Goal: Task Accomplishment & Management: Manage account settings

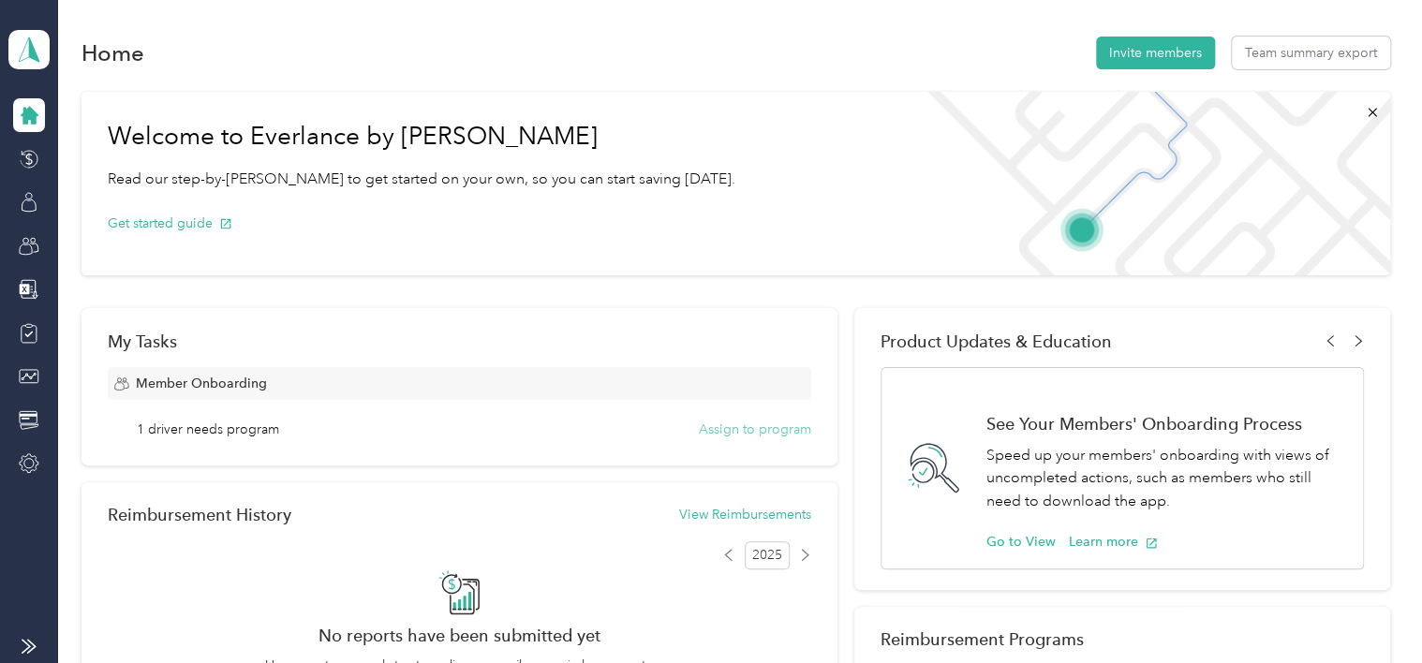
click at [746, 426] on button "Assign to program" at bounding box center [755, 430] width 112 height 20
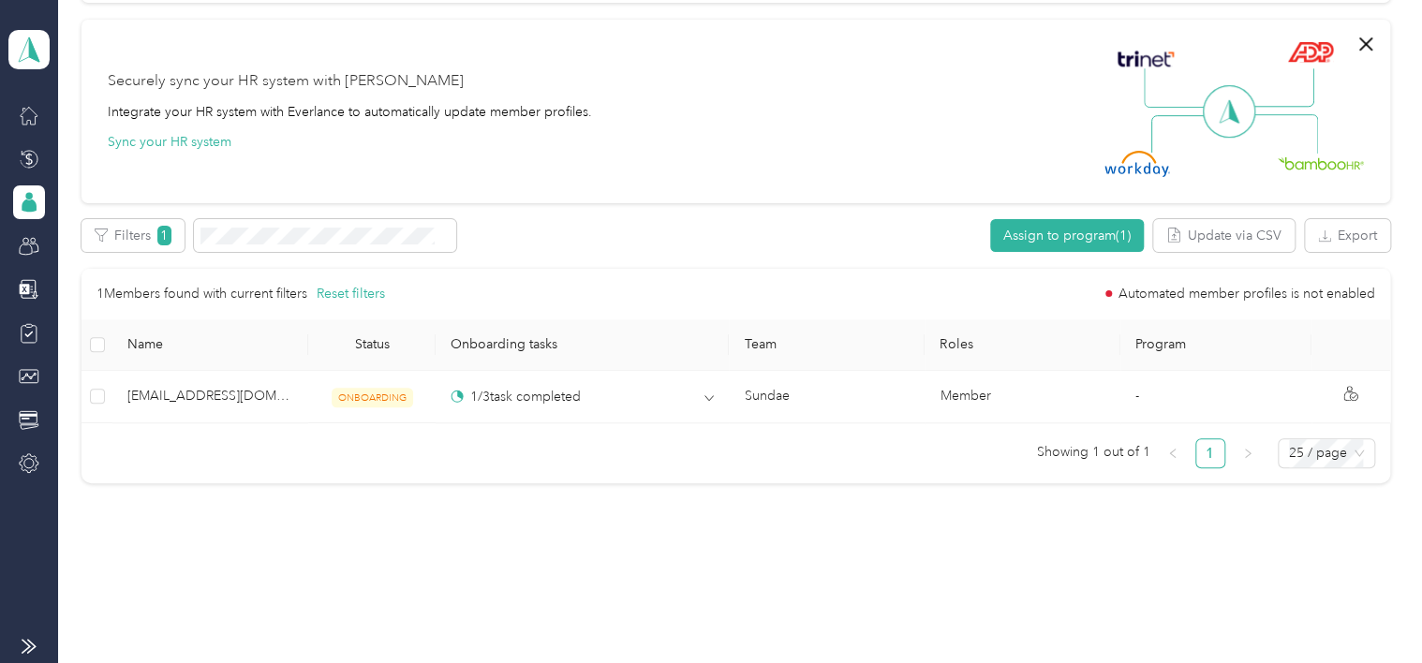
scroll to position [558, 0]
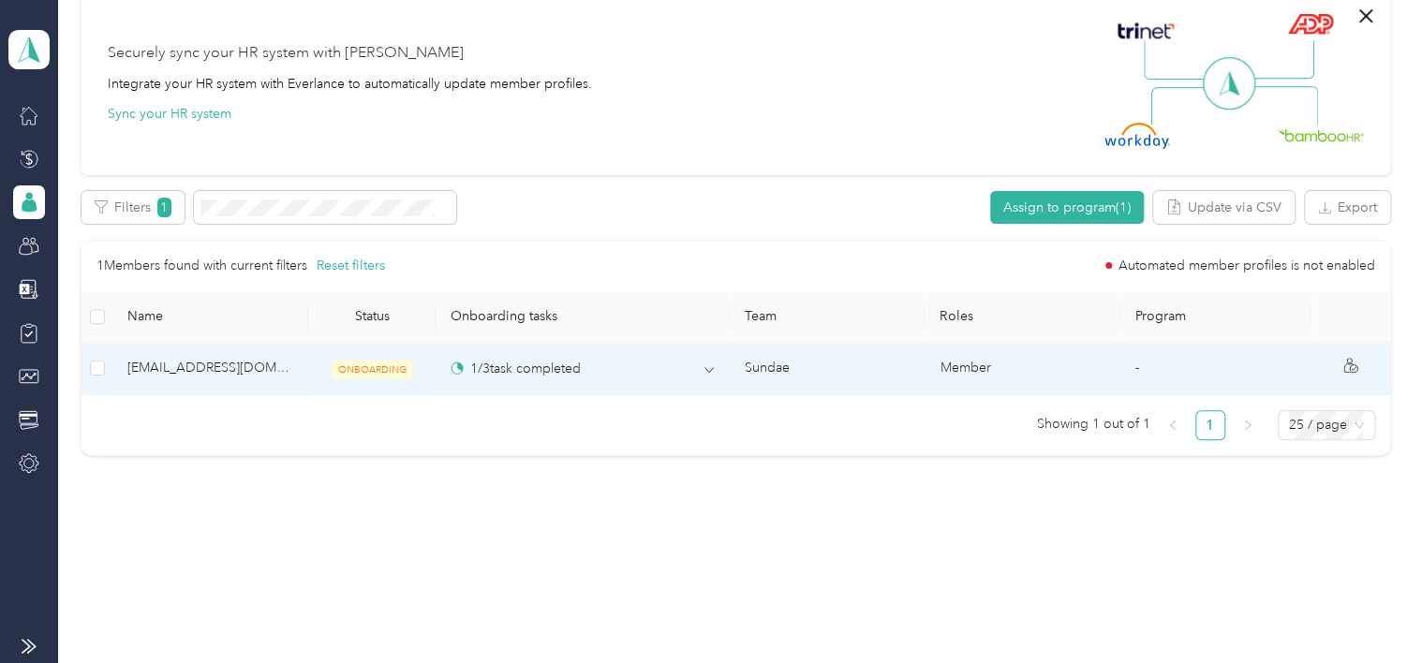
click at [218, 372] on span "[EMAIL_ADDRESS][DOMAIN_NAME]" at bounding box center [210, 368] width 166 height 21
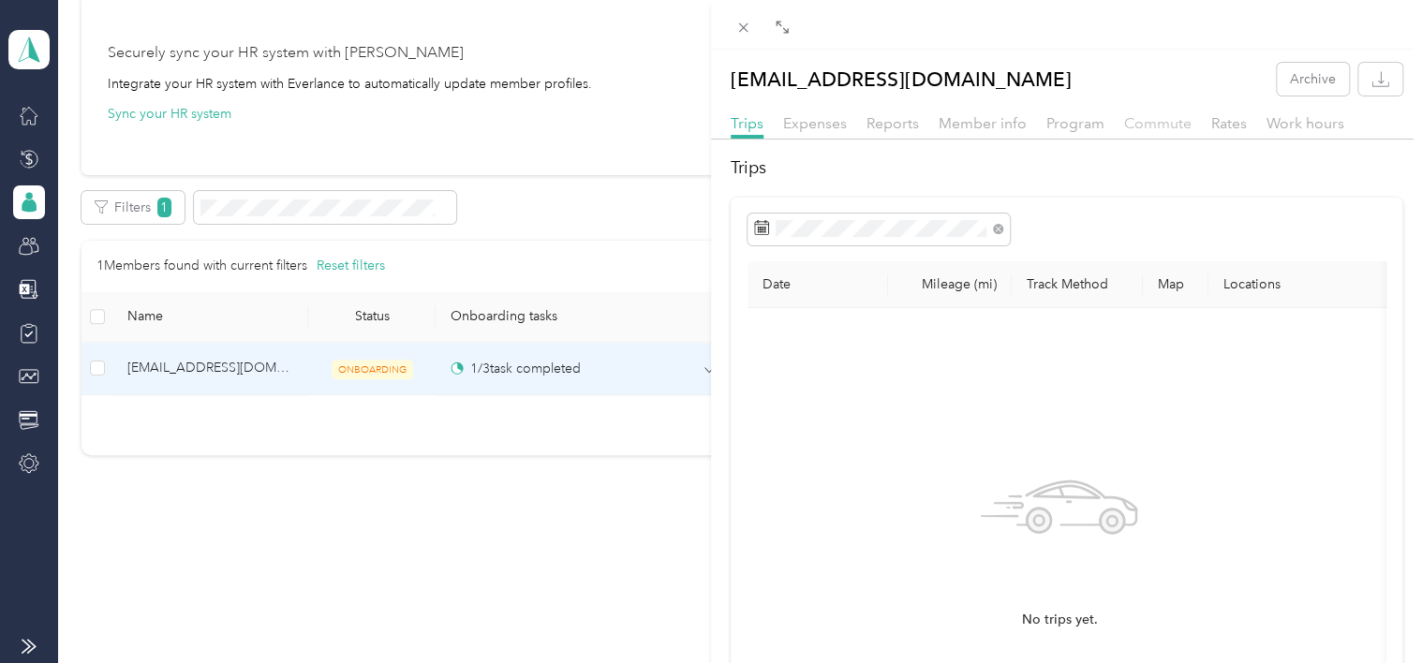
click at [834, 127] on span "Commute" at bounding box center [1157, 123] width 67 height 18
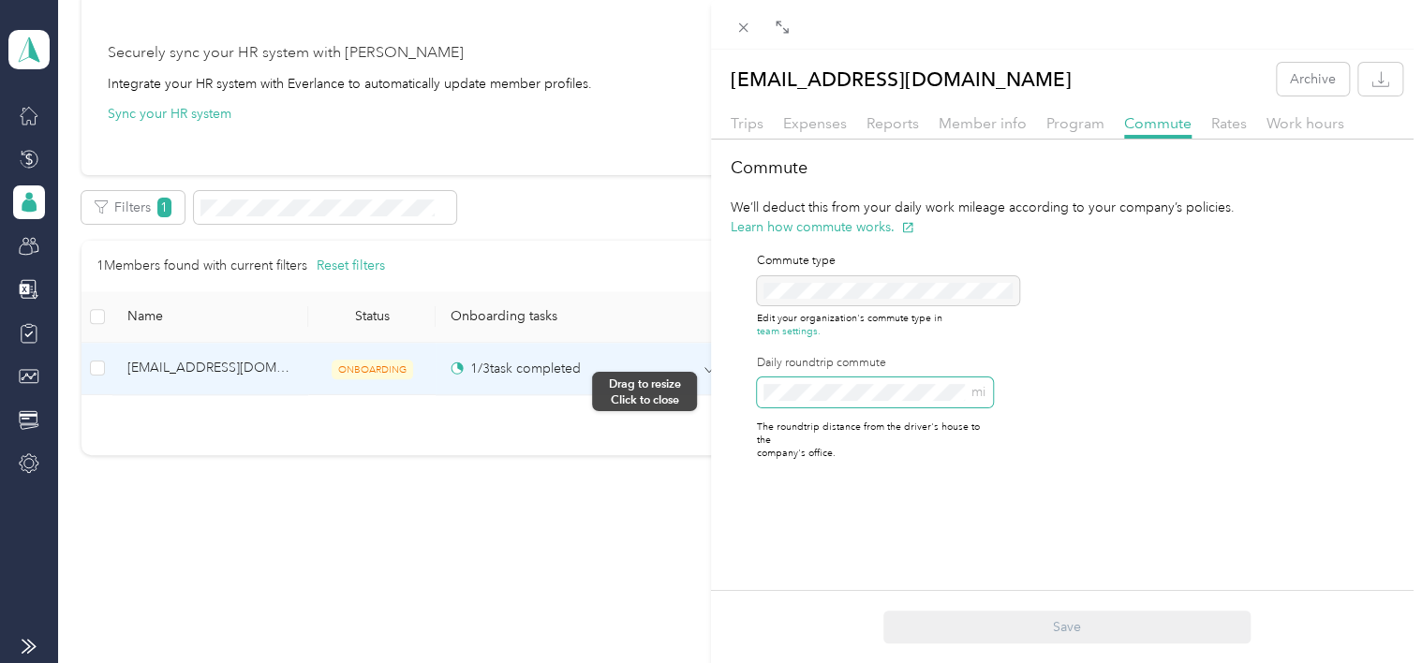
click at [699, 392] on div "[EMAIL_ADDRESS][DOMAIN_NAME] Archive Trips Expenses Reports Member info Program…" at bounding box center [711, 331] width 1422 height 663
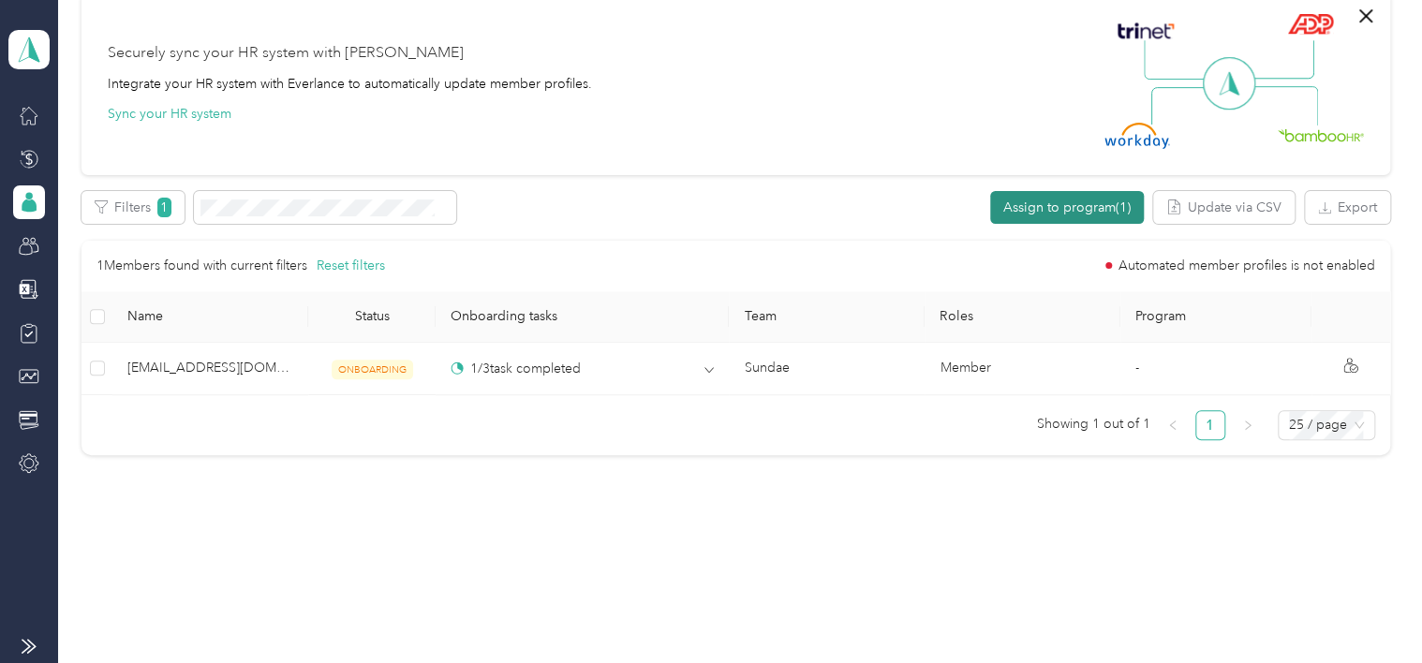
click at [834, 199] on button "Assign to program (1)" at bounding box center [1067, 207] width 154 height 33
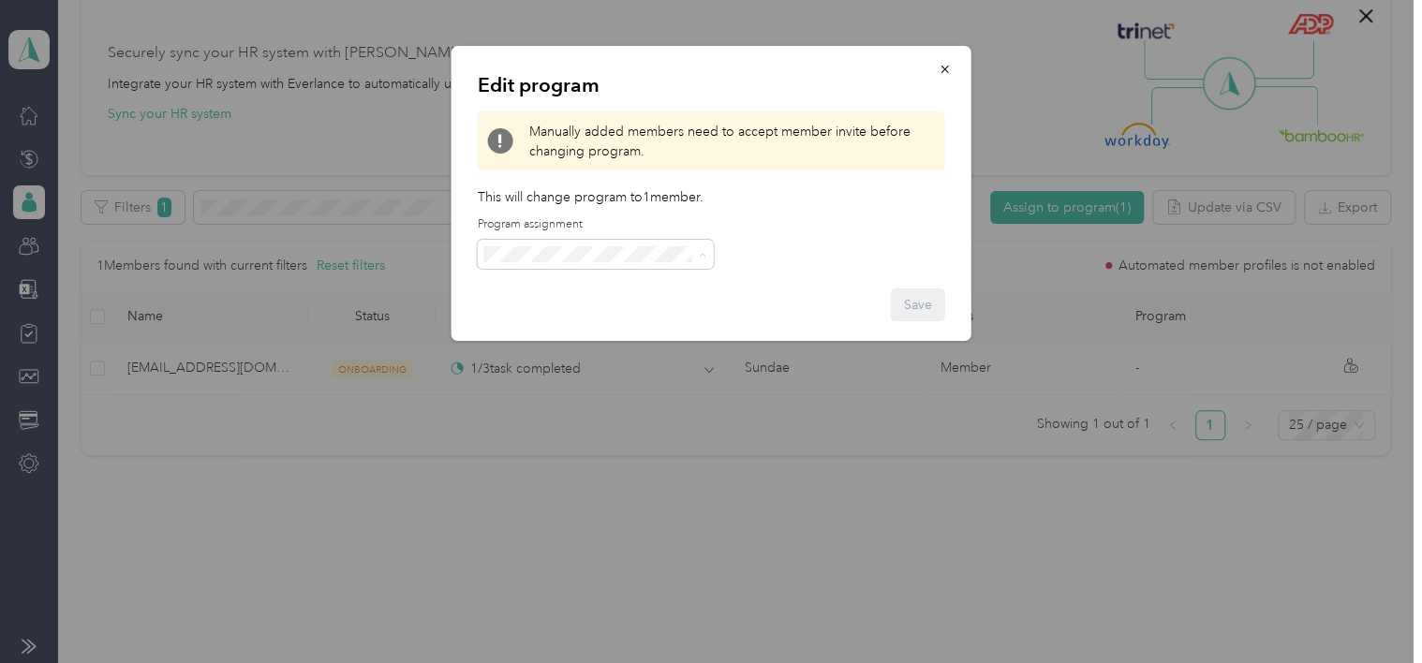
click at [588, 401] on span "Store Support Mileage (CPM)" at bounding box center [577, 405] width 174 height 16
click at [834, 303] on button "Save" at bounding box center [918, 304] width 54 height 33
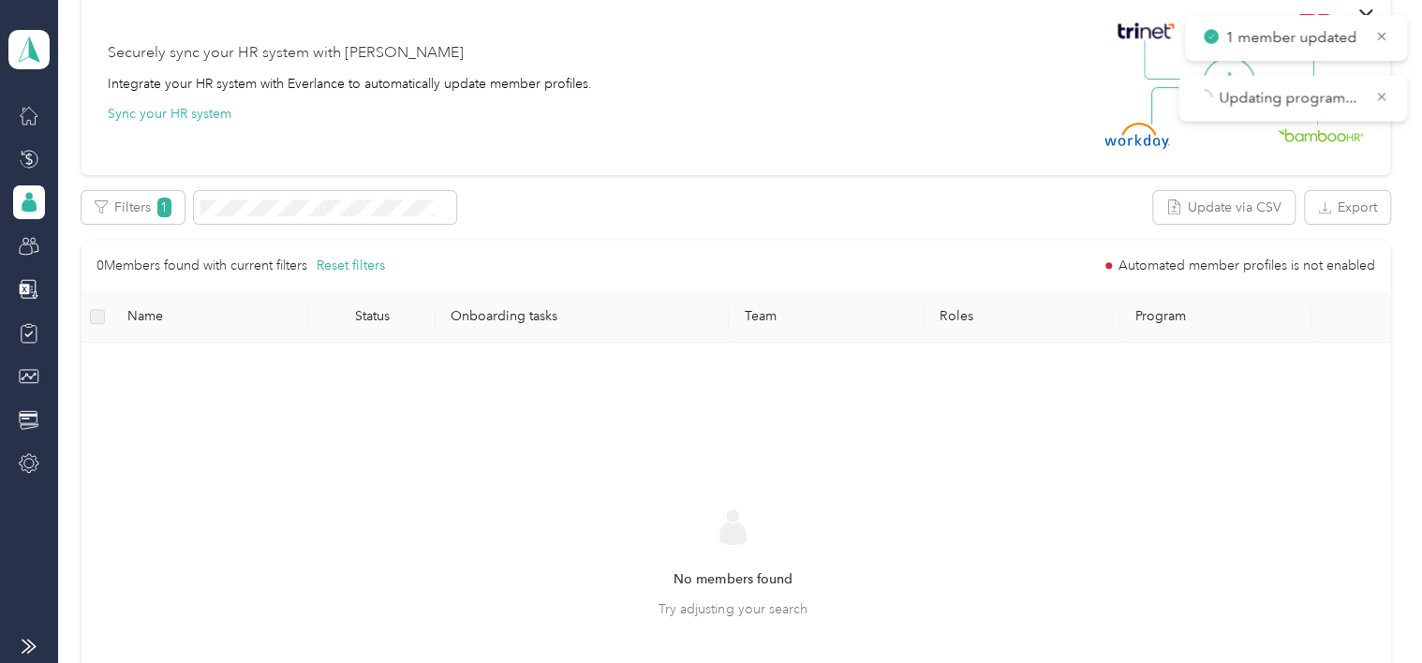
click at [25, 206] on icon at bounding box center [29, 205] width 15 height 13
click at [147, 211] on button "Filters 1" at bounding box center [132, 207] width 103 height 33
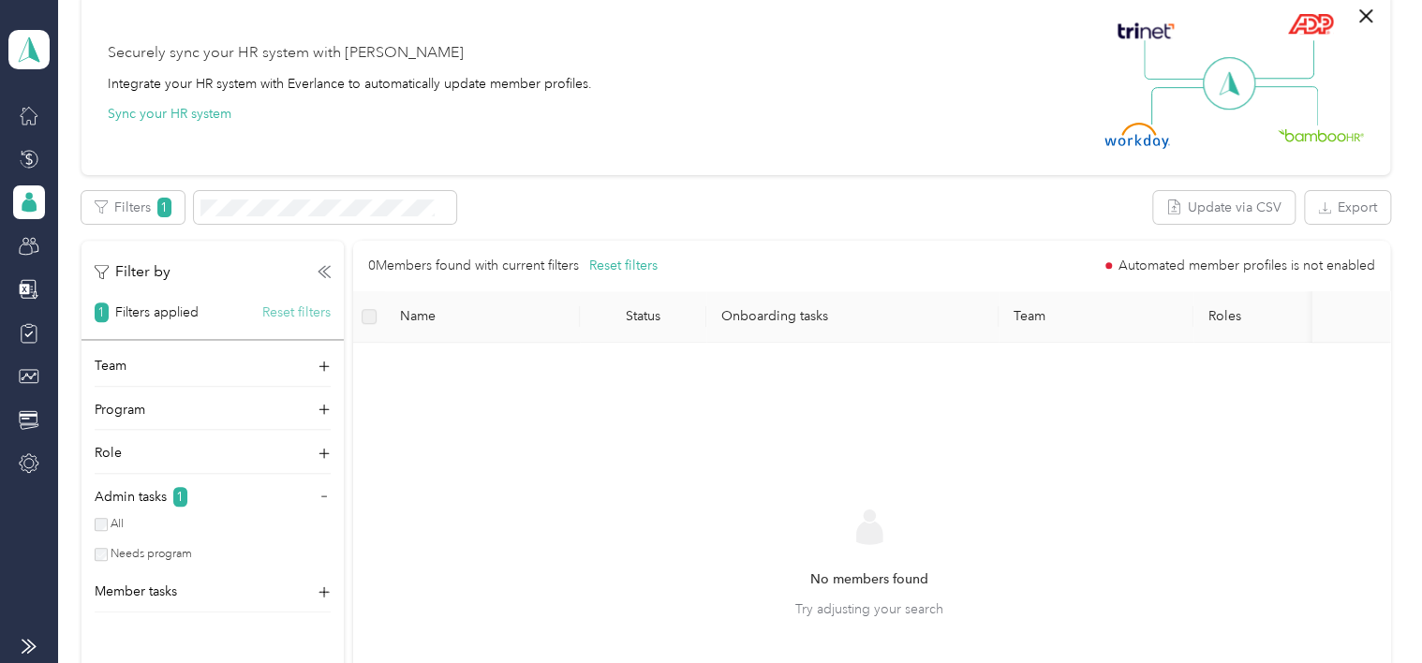
click at [318, 315] on button "Reset filters" at bounding box center [296, 313] width 68 height 20
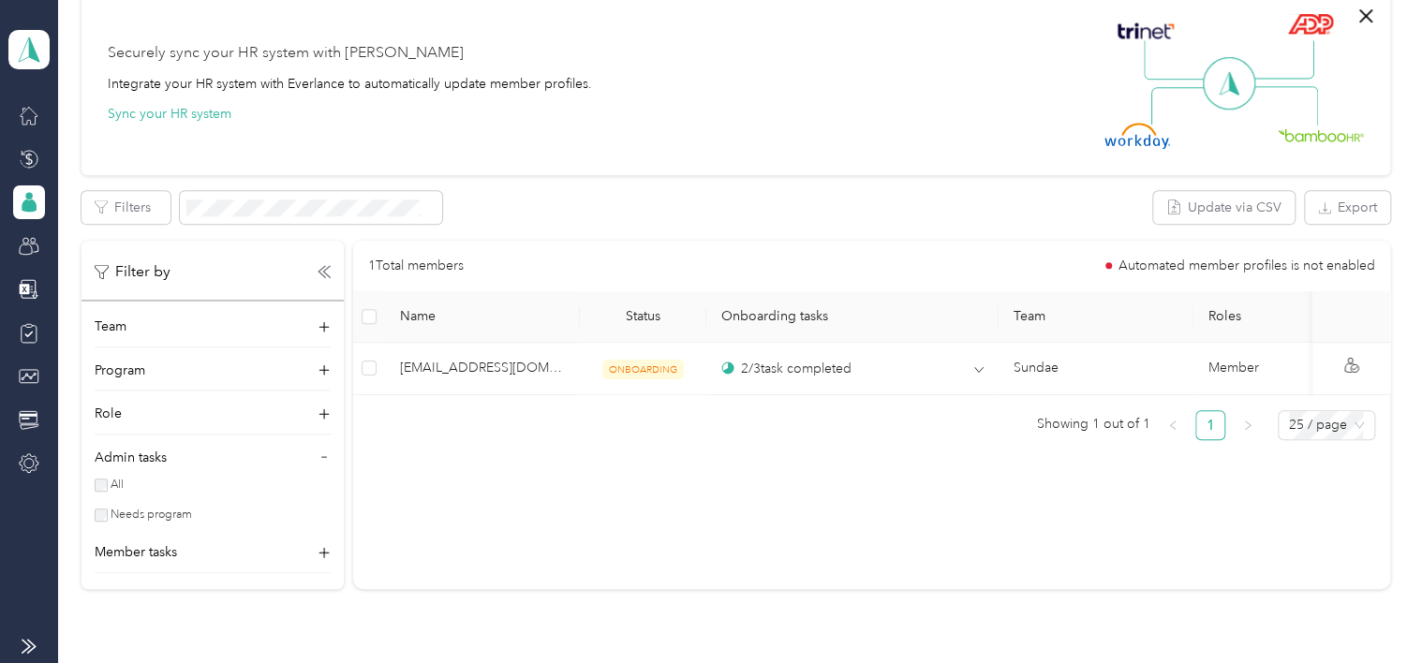
click at [740, 297] on th "Onboarding tasks" at bounding box center [852, 317] width 292 height 52
click at [834, 262] on div "1 Total members Automated member profiles is not enabled" at bounding box center [871, 266] width 1007 height 21
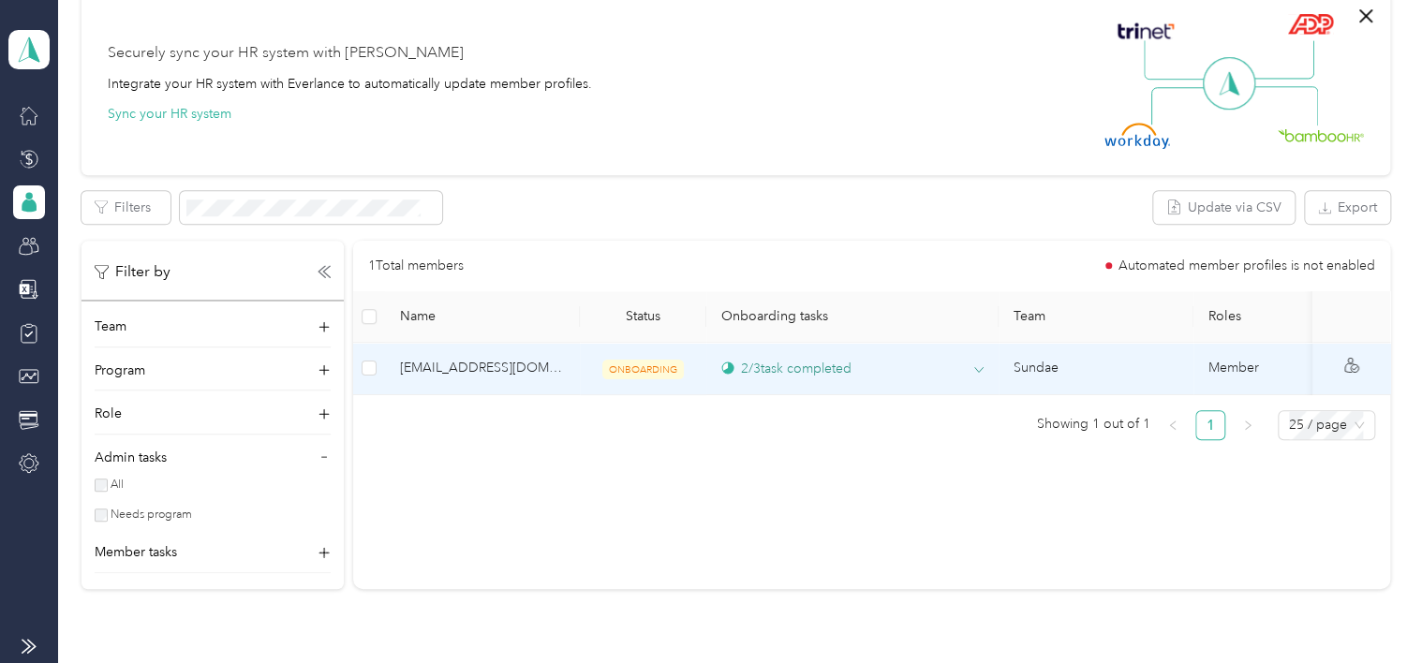
click at [834, 376] on div "2 / 3 task completed" at bounding box center [852, 369] width 262 height 20
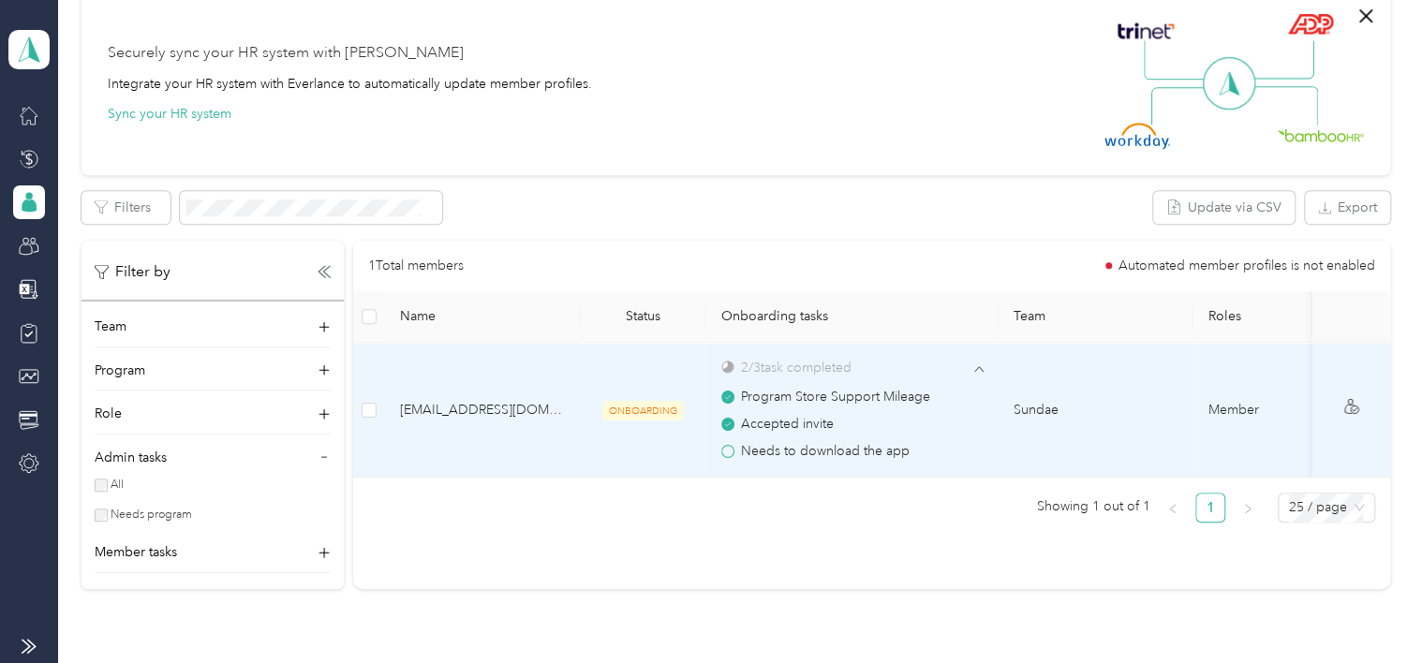
click at [834, 378] on div "Program Store Support Mileage Accepted invite Needs to download the app" at bounding box center [852, 419] width 262 height 85
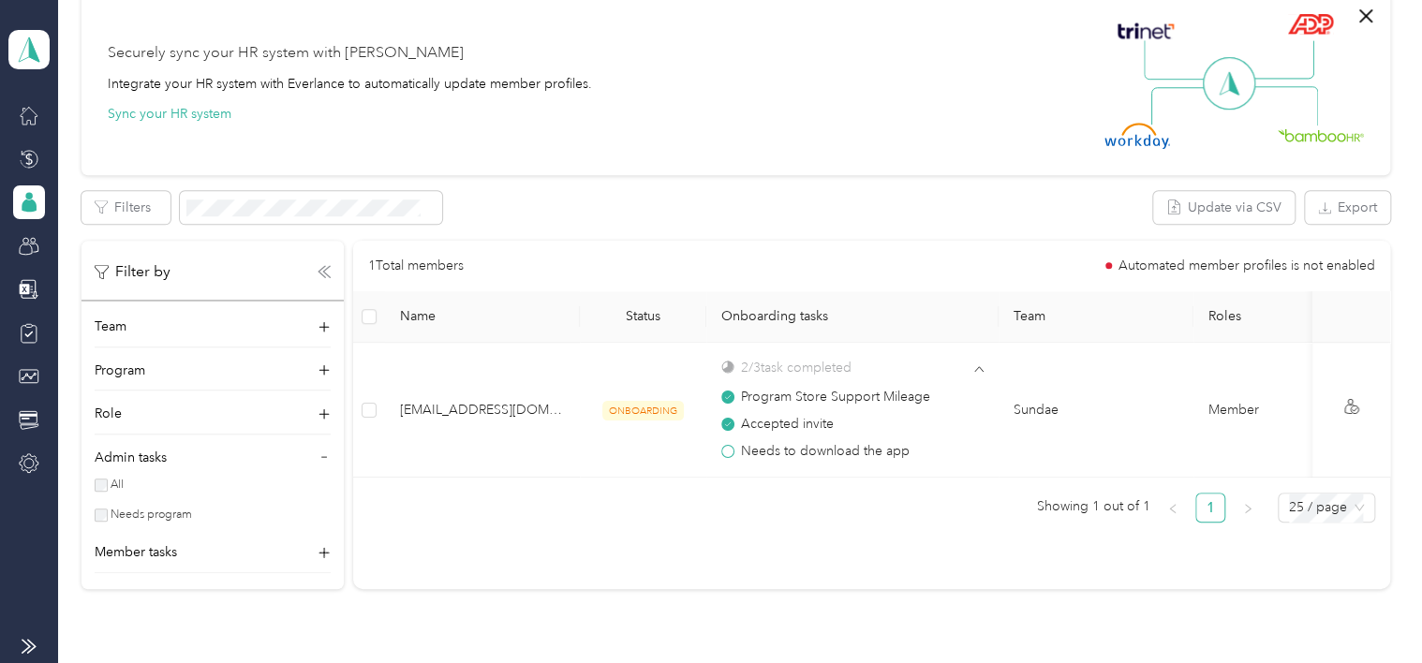
click at [322, 273] on icon at bounding box center [321, 271] width 7 height 11
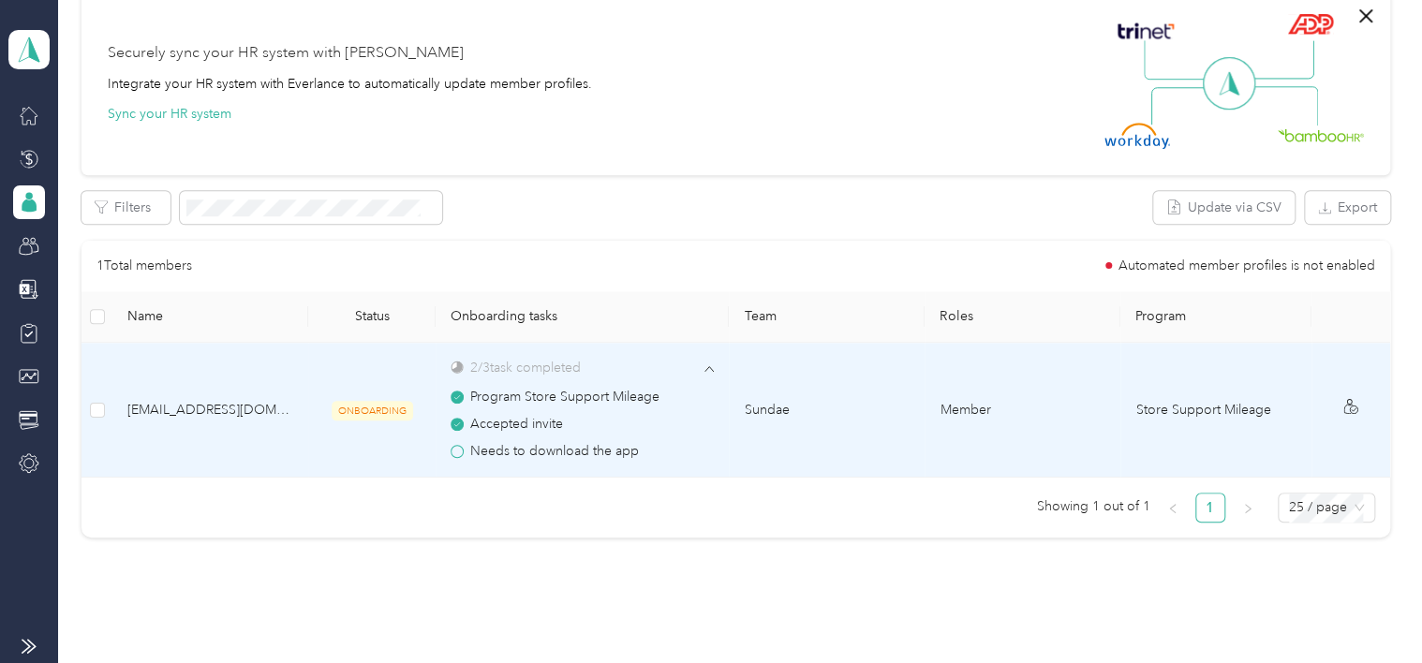
click at [175, 414] on span "[EMAIL_ADDRESS][DOMAIN_NAME]" at bounding box center [210, 410] width 166 height 21
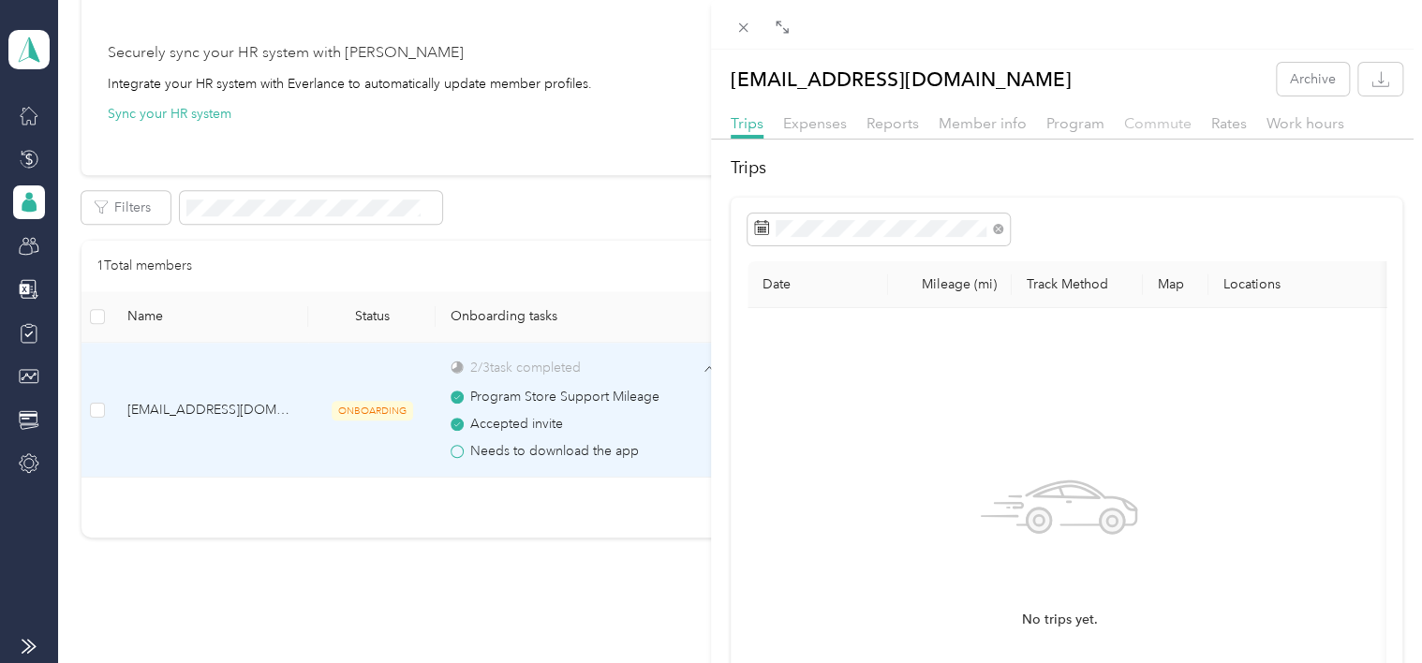
click at [834, 126] on span "Commute" at bounding box center [1157, 123] width 67 height 18
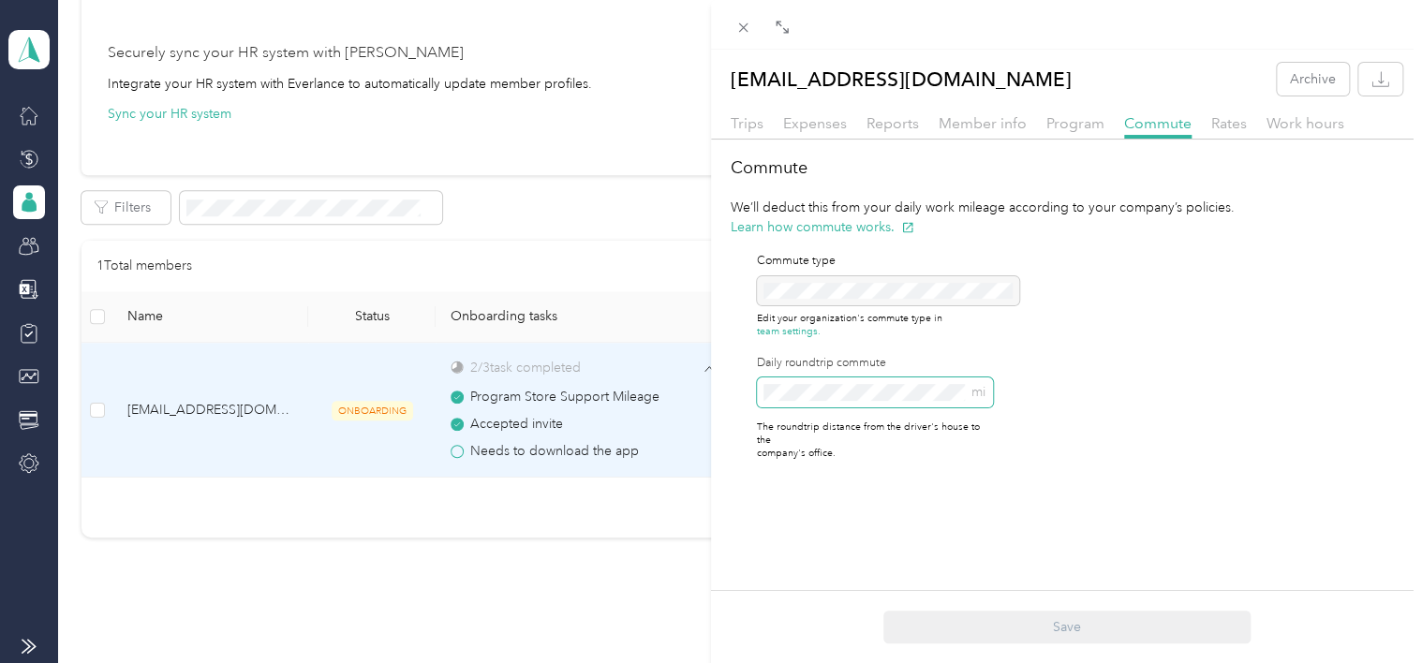
click at [748, 387] on div "Commute type Edit your organization's commute type in team settings. Daily roun…" at bounding box center [862, 357] width 262 height 240
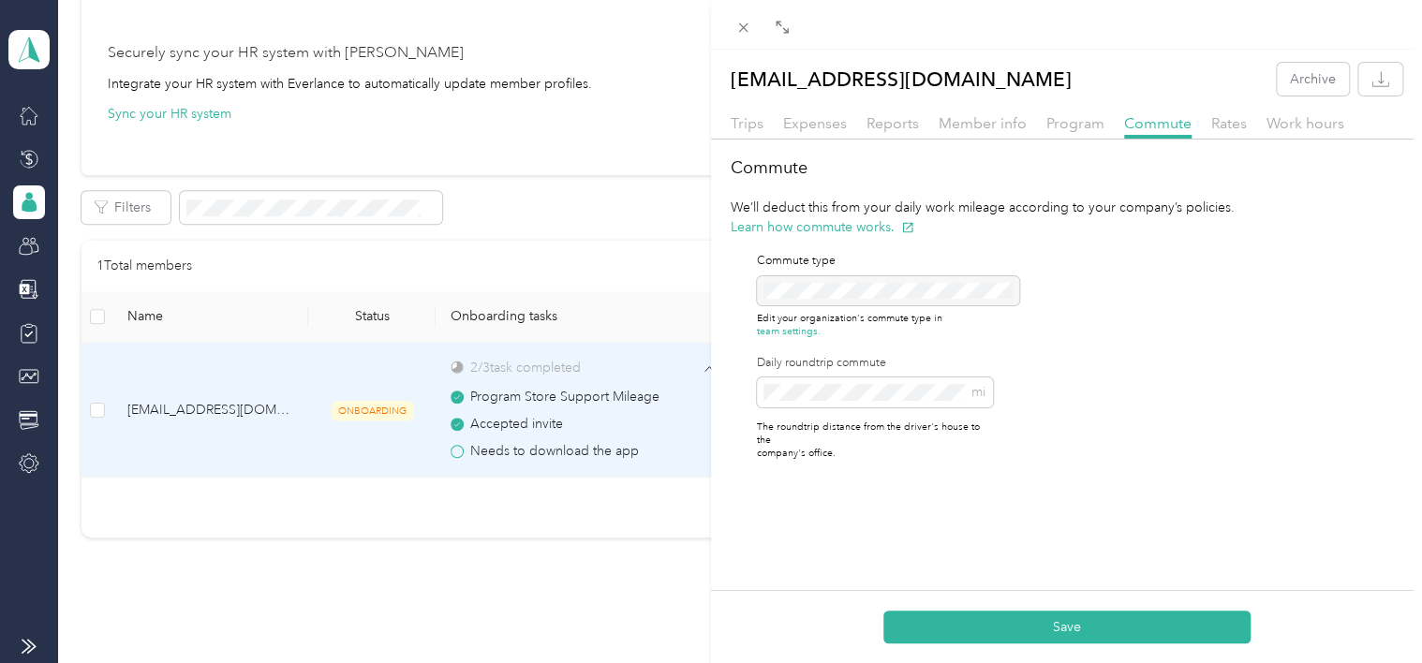
click at [834, 619] on button "Save" at bounding box center [1066, 627] width 367 height 33
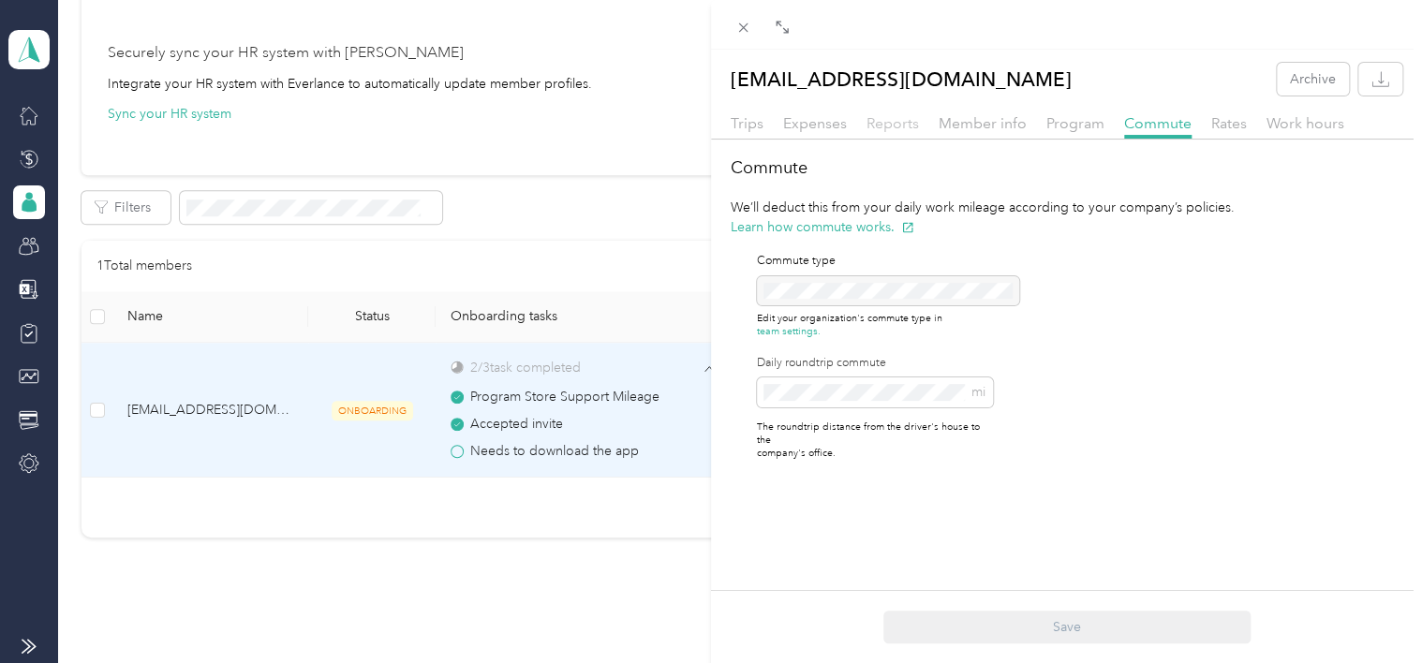
click at [834, 116] on span "Reports" at bounding box center [892, 123] width 52 height 18
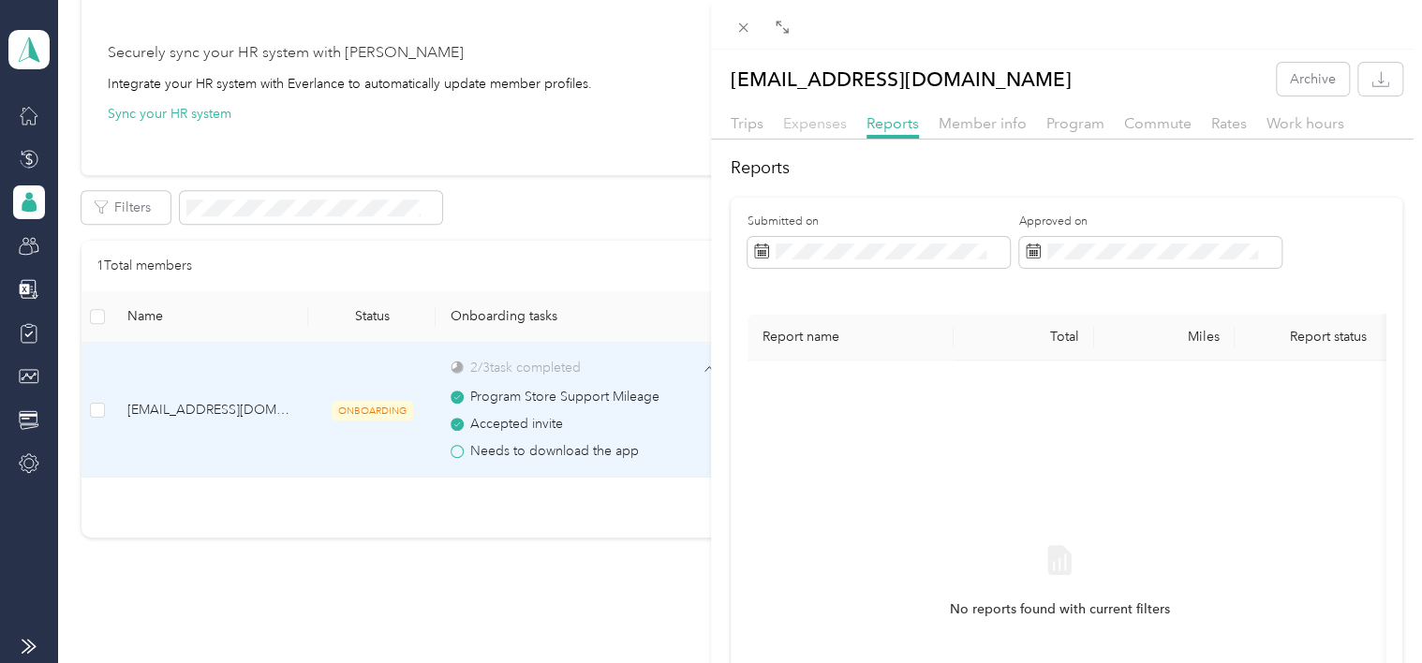
click at [813, 126] on span "Expenses" at bounding box center [815, 123] width 64 height 18
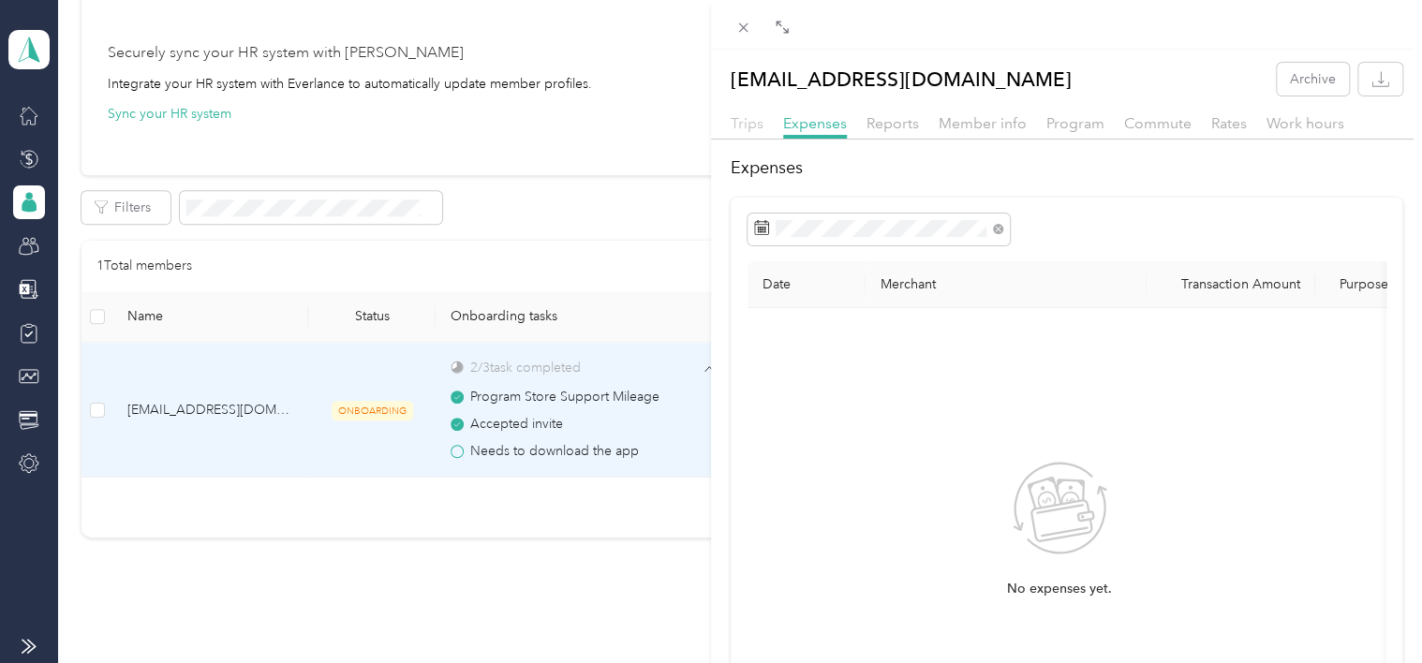
click at [740, 126] on span "Trips" at bounding box center [747, 123] width 33 height 18
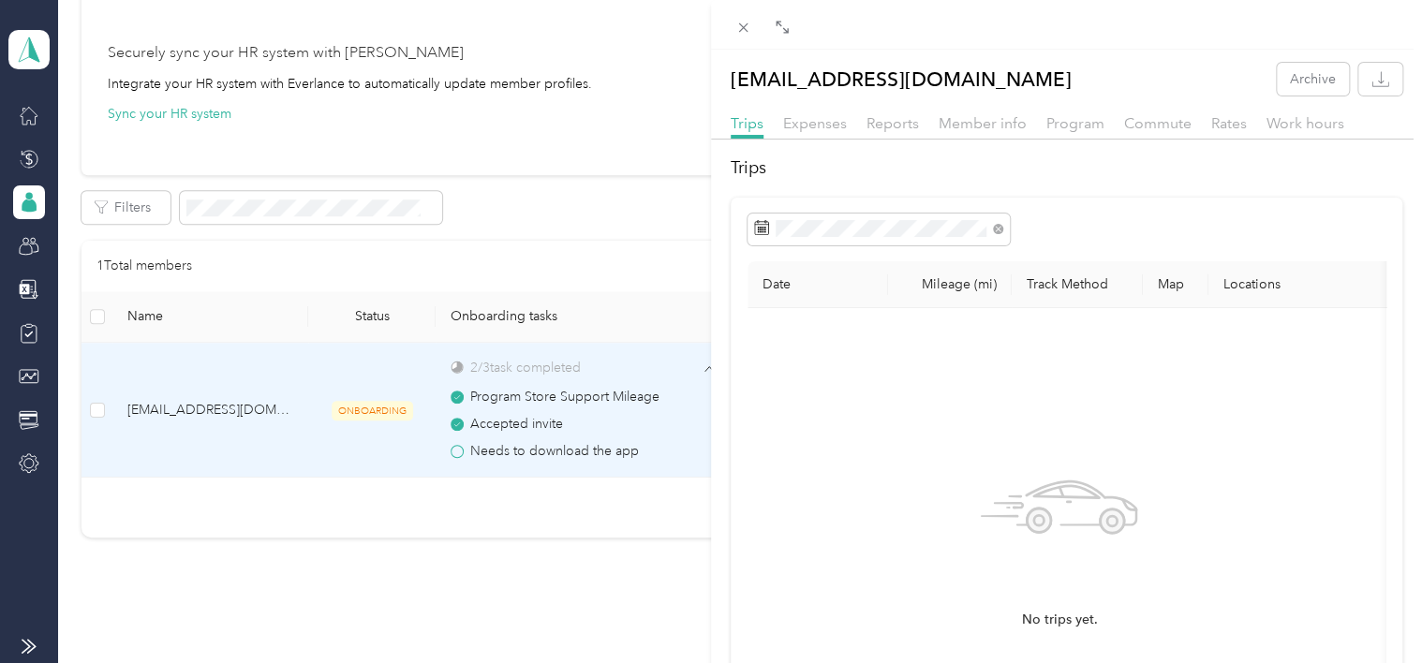
click at [834, 131] on div "Reports" at bounding box center [892, 123] width 52 height 23
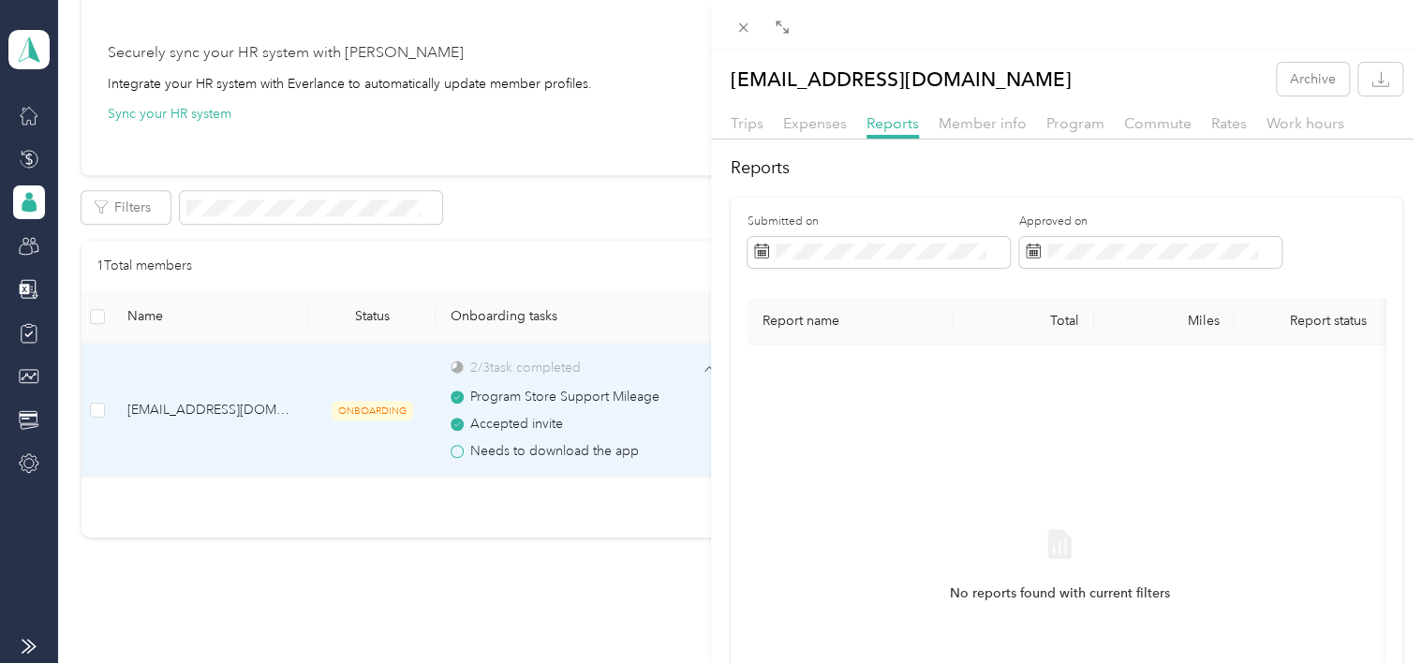
click at [834, 132] on div "Commute" at bounding box center [1157, 123] width 67 height 23
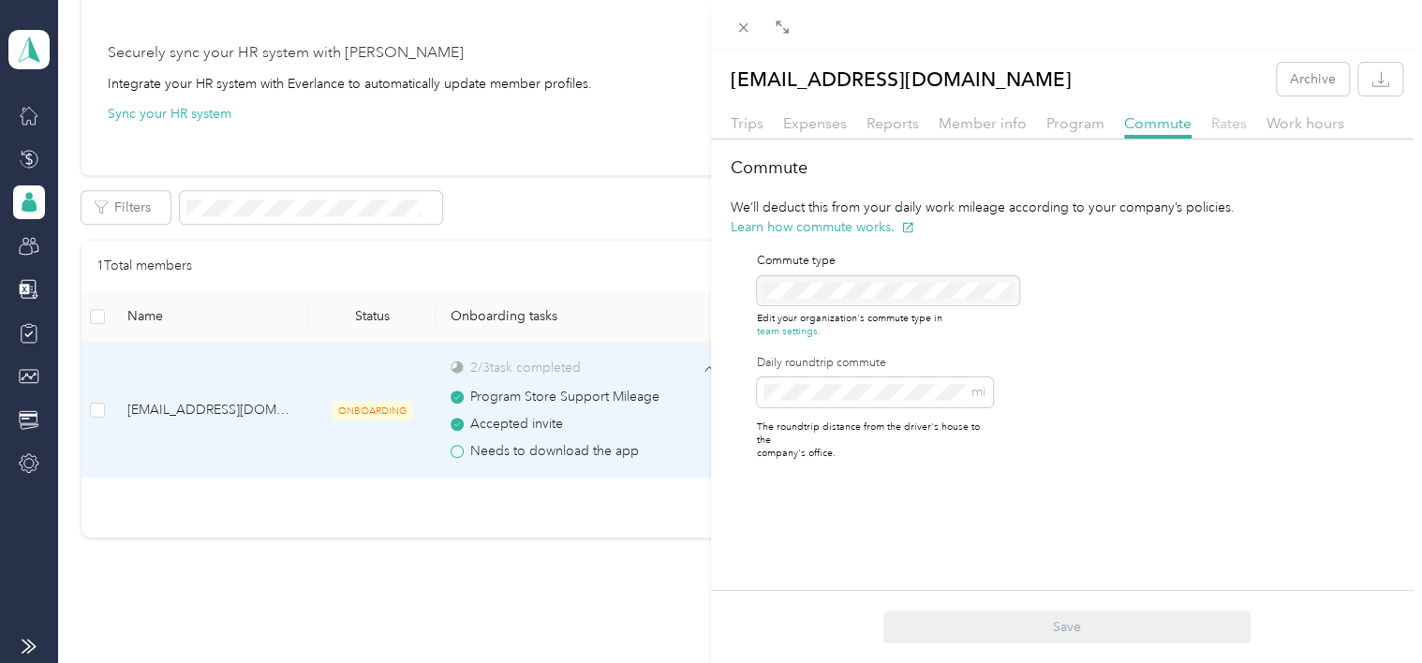
click at [834, 127] on span "Rates" at bounding box center [1229, 123] width 36 height 18
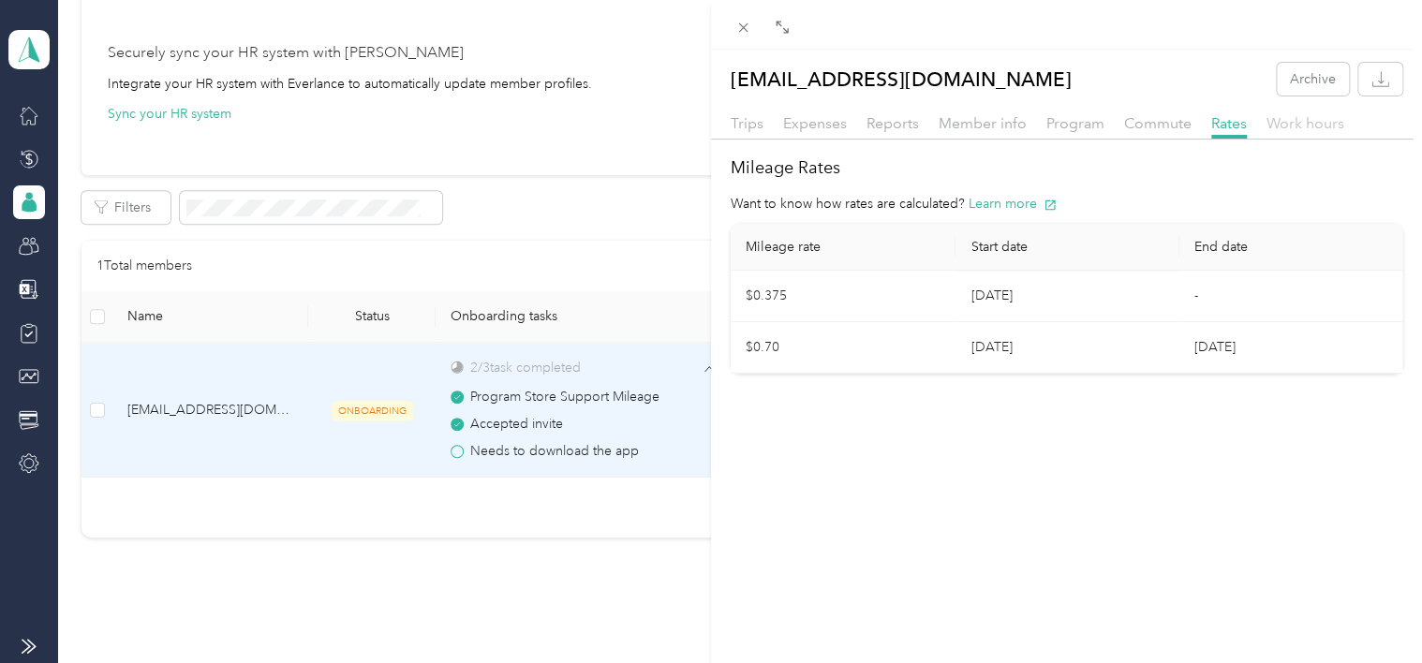
click at [834, 126] on span "Work hours" at bounding box center [1305, 123] width 78 height 18
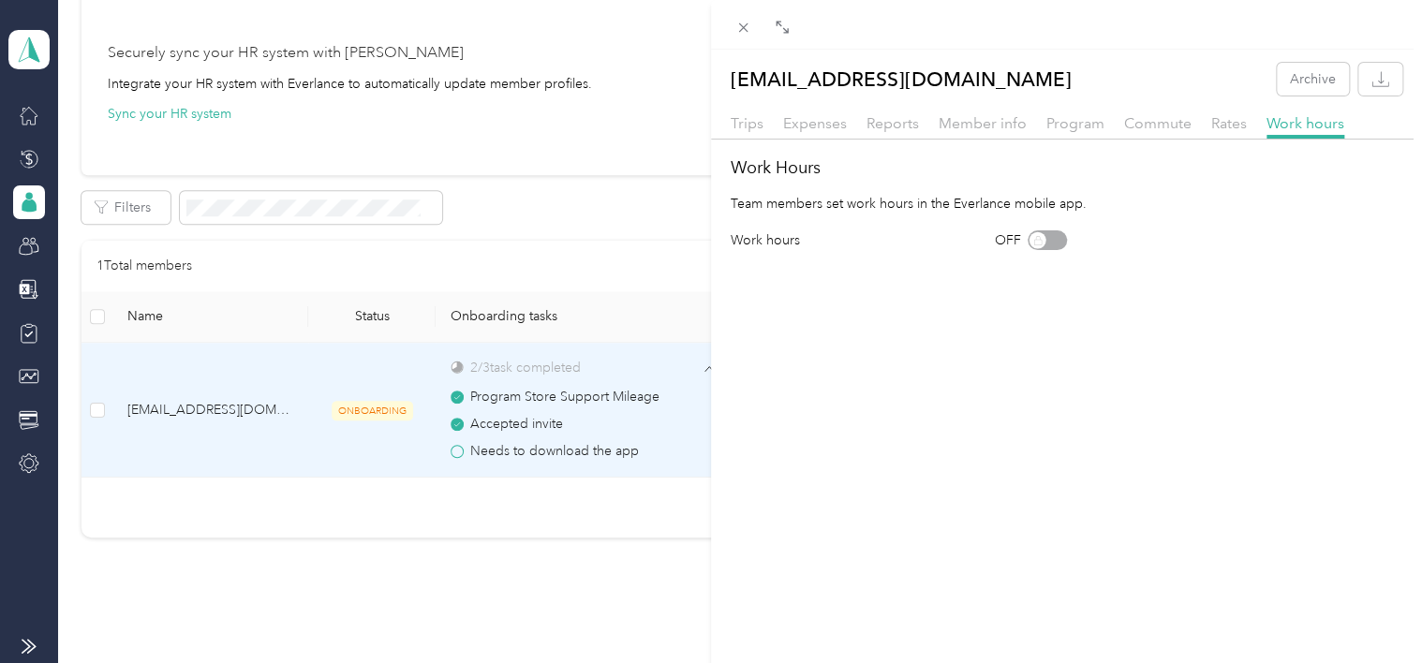
drag, startPoint x: 667, startPoint y: 237, endPoint x: 730, endPoint y: 210, distance: 68.4
click at [667, 236] on div "[EMAIL_ADDRESS][DOMAIN_NAME] Archive Trips Expenses Reports Member info Program…" at bounding box center [711, 331] width 1422 height 663
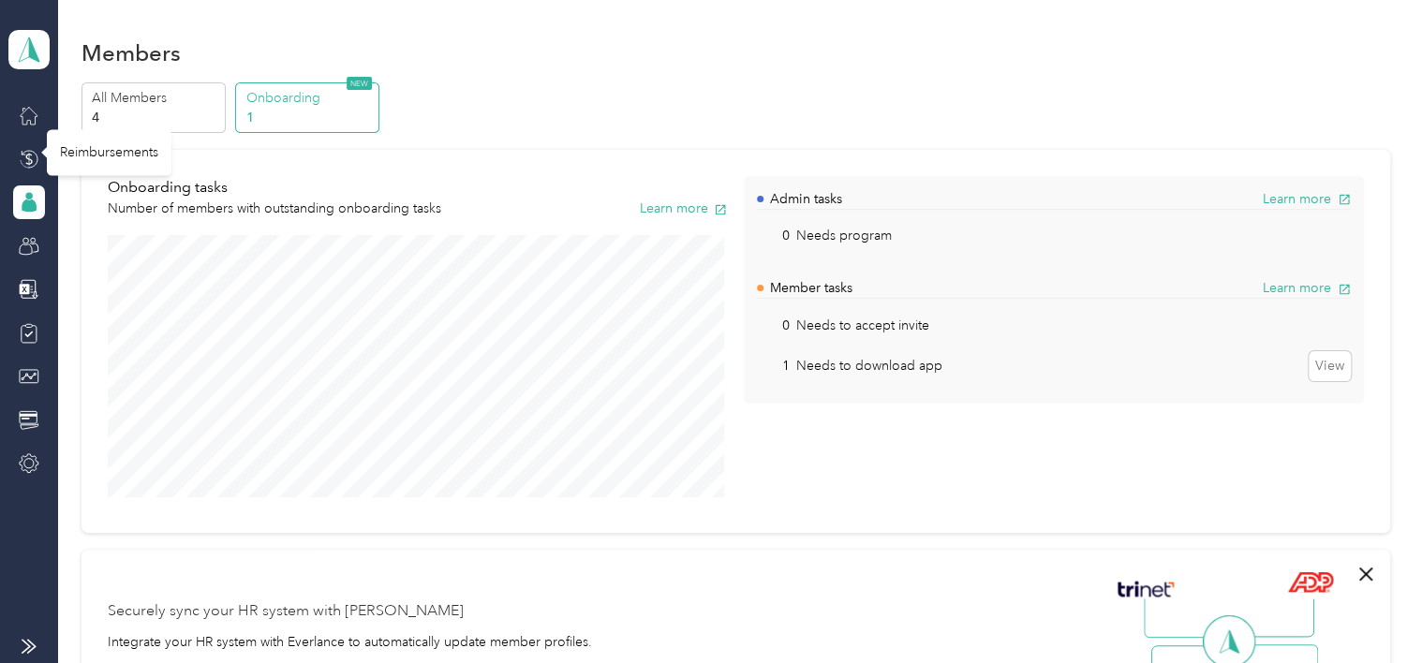
click at [131, 131] on body "Sundae Team dashboard Members All Members 4 Onboarding 1 NEW Onboarding tasks N…" at bounding box center [706, 331] width 1412 height 663
click at [126, 124] on p "4" at bounding box center [155, 118] width 127 height 20
